Goal: Task Accomplishment & Management: Use online tool/utility

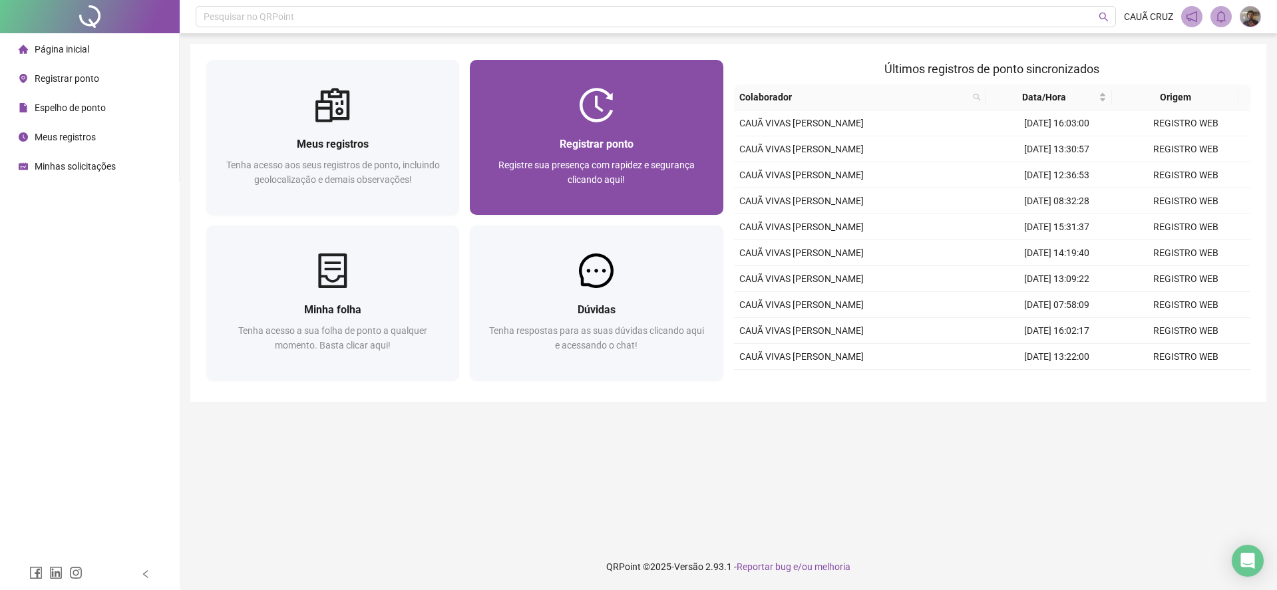
click at [607, 99] on img at bounding box center [596, 105] width 35 height 35
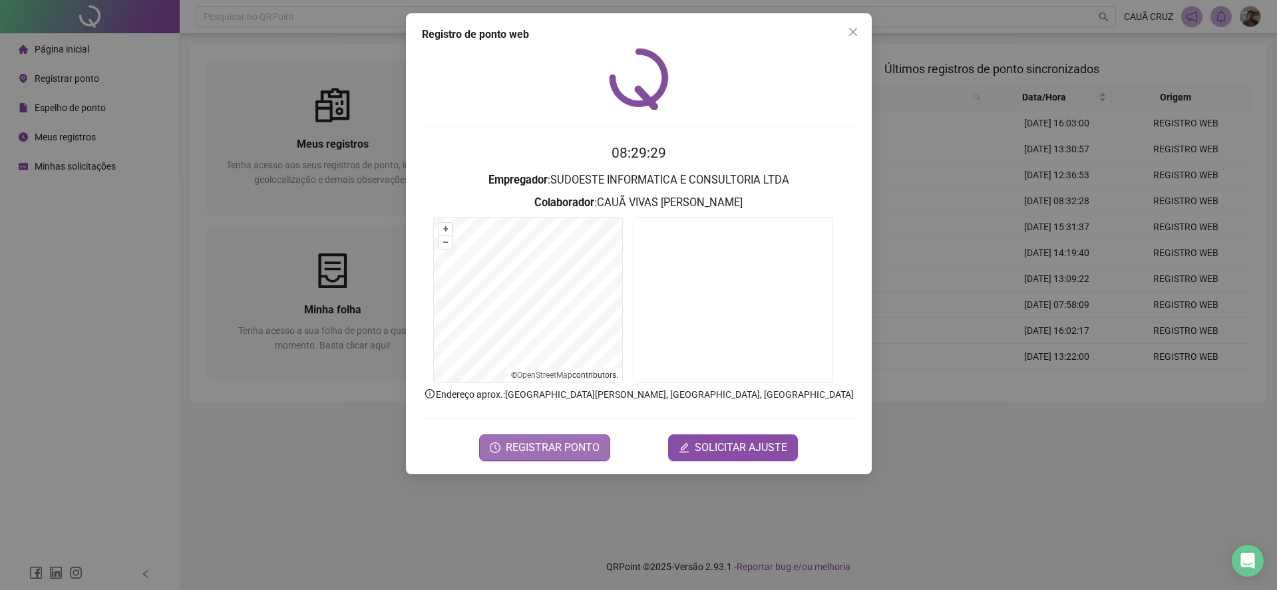
click at [548, 451] on span "REGISTRAR PONTO" at bounding box center [553, 448] width 94 height 16
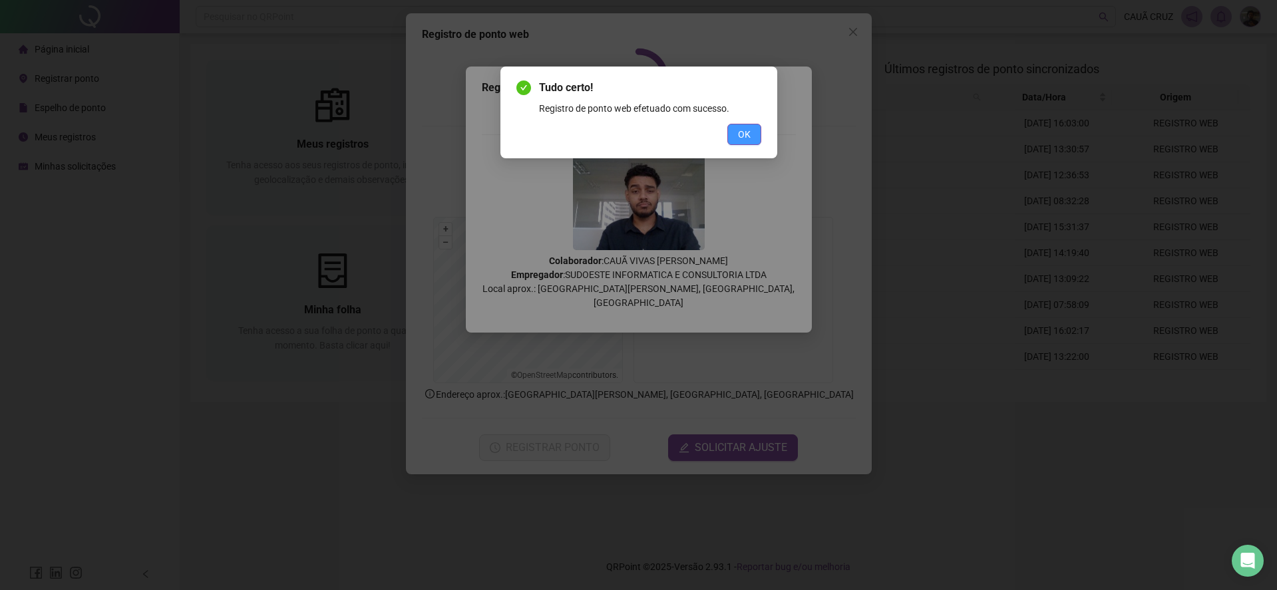
click at [739, 135] on span "OK" at bounding box center [744, 134] width 13 height 15
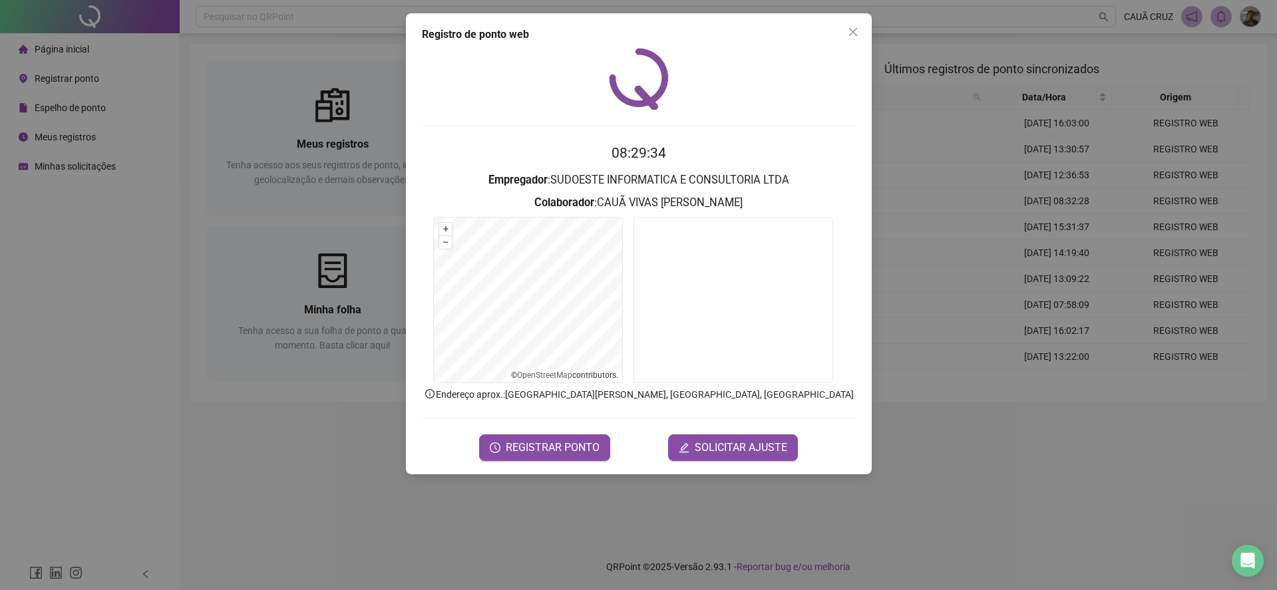
click at [864, 25] on div "Registro de ponto web 08:29:34 Empregador : SUDOESTE INFORMATICA E CONSULTORIA …" at bounding box center [639, 243] width 466 height 461
click at [853, 23] on button "Close" at bounding box center [853, 31] width 21 height 21
